Goal: Task Accomplishment & Management: Complete application form

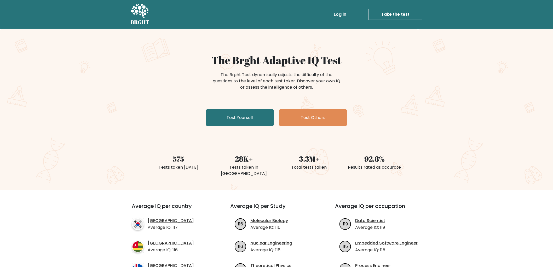
click at [139, 59] on div "The Brght Adaptive IQ Test The Brght Test dynamically adjusts the difficulty of…" at bounding box center [276, 109] width 553 height 161
drag, startPoint x: 139, startPoint y: 65, endPoint x: 137, endPoint y: 66, distance: 3.2
click at [137, 64] on div "The Brght Adaptive IQ Test The Brght Test dynamically adjusts the difficulty of…" at bounding box center [276, 109] width 553 height 161
click at [229, 114] on link "Test Yourself" at bounding box center [240, 117] width 68 height 17
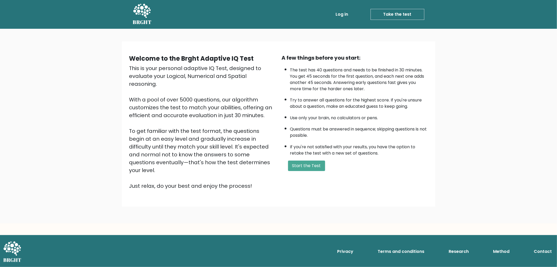
click at [307, 157] on div "A few things before you start: The test has 40 questions and needs to be finish…" at bounding box center [355, 122] width 153 height 136
click at [310, 162] on button "Start the Test" at bounding box center [306, 165] width 37 height 10
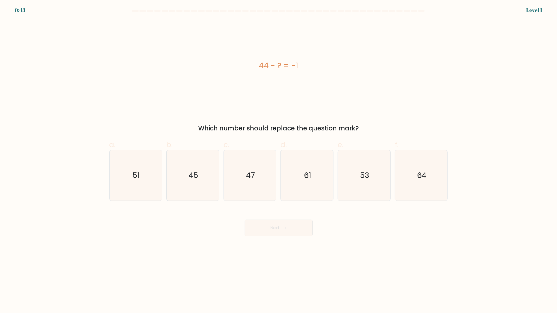
click at [333, 109] on div "44 - ? = -1" at bounding box center [278, 65] width 339 height 91
drag, startPoint x: 335, startPoint y: 107, endPoint x: 332, endPoint y: 99, distance: 8.9
click at [332, 99] on div "44 - ? = -1" at bounding box center [278, 65] width 339 height 91
click at [194, 175] on text "45" at bounding box center [194, 176] width 10 height 10
click at [279, 160] on input "b. 45" at bounding box center [279, 158] width 0 height 3
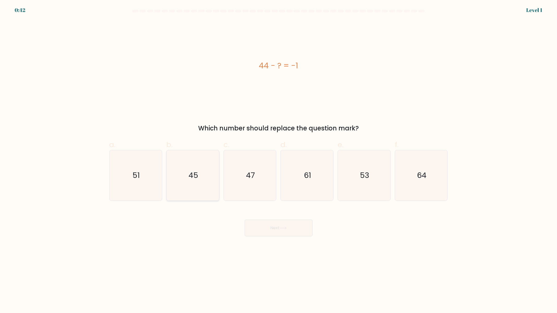
radio input "true"
click at [287, 246] on body "0:42 Level 1 a." at bounding box center [278, 156] width 557 height 313
click at [286, 232] on button "Next" at bounding box center [279, 228] width 68 height 17
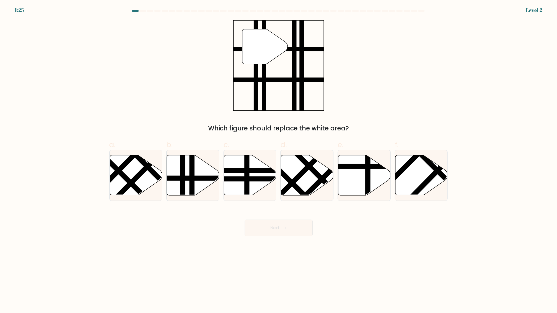
click at [383, 98] on div "" Which figure should replace the white area?" at bounding box center [278, 76] width 345 height 113
click at [201, 175] on icon at bounding box center [193, 175] width 53 height 40
click at [279, 160] on input "b." at bounding box center [279, 158] width 0 height 3
radio input "true"
click at [267, 233] on button "Next" at bounding box center [279, 228] width 68 height 17
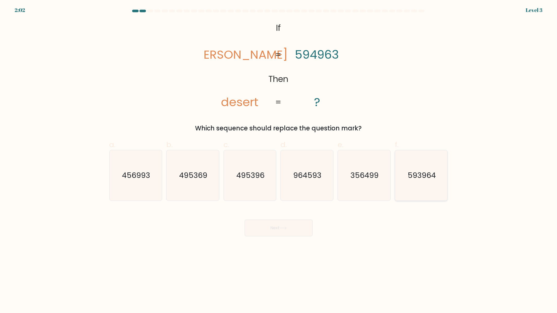
click at [427, 169] on icon "593964" at bounding box center [421, 175] width 50 height 50
click at [279, 160] on input "f. 593964" at bounding box center [279, 158] width 0 height 3
radio input "true"
click at [282, 225] on button "Next" at bounding box center [279, 228] width 68 height 17
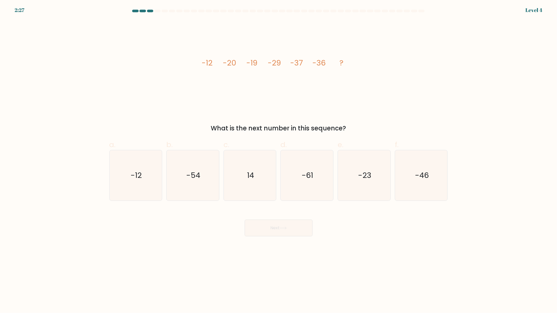
click at [416, 32] on div "image/svg+xml -12 -20 -19 -29 -37 -36 ? What is the next number in this sequenc…" at bounding box center [278, 76] width 345 height 113
drag, startPoint x: 415, startPoint y: 32, endPoint x: 385, endPoint y: 36, distance: 30.5
click at [385, 36] on div "image/svg+xml -12 -20 -19 -29 -37 -36 ? What is the next number in this sequenc…" at bounding box center [278, 76] width 345 height 113
click at [212, 187] on icon "-54" at bounding box center [193, 175] width 50 height 50
click at [279, 160] on input "b. -54" at bounding box center [279, 158] width 0 height 3
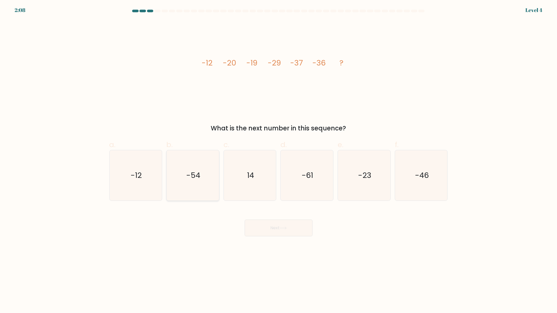
radio input "true"
click at [281, 229] on icon at bounding box center [283, 228] width 7 height 3
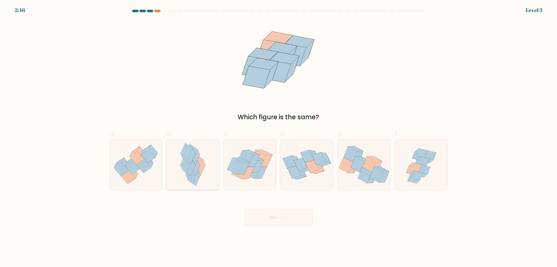
click at [189, 177] on icon at bounding box center [192, 172] width 12 height 16
click at [279, 137] on input "b." at bounding box center [279, 134] width 0 height 3
radio input "true"
click at [289, 220] on button "Next" at bounding box center [279, 217] width 68 height 17
